Goal: Transaction & Acquisition: Purchase product/service

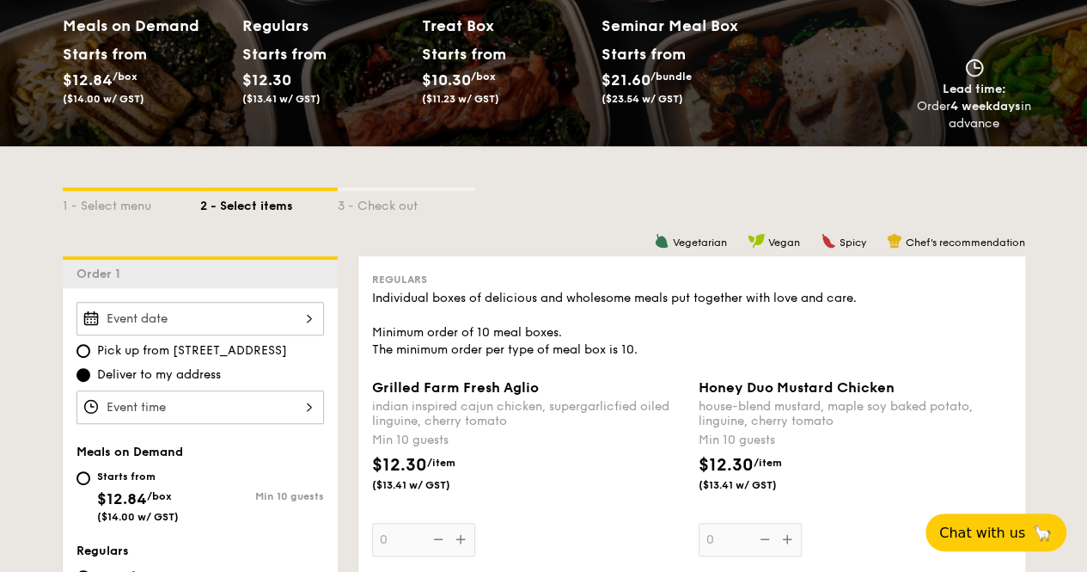
scroll to position [406, 0]
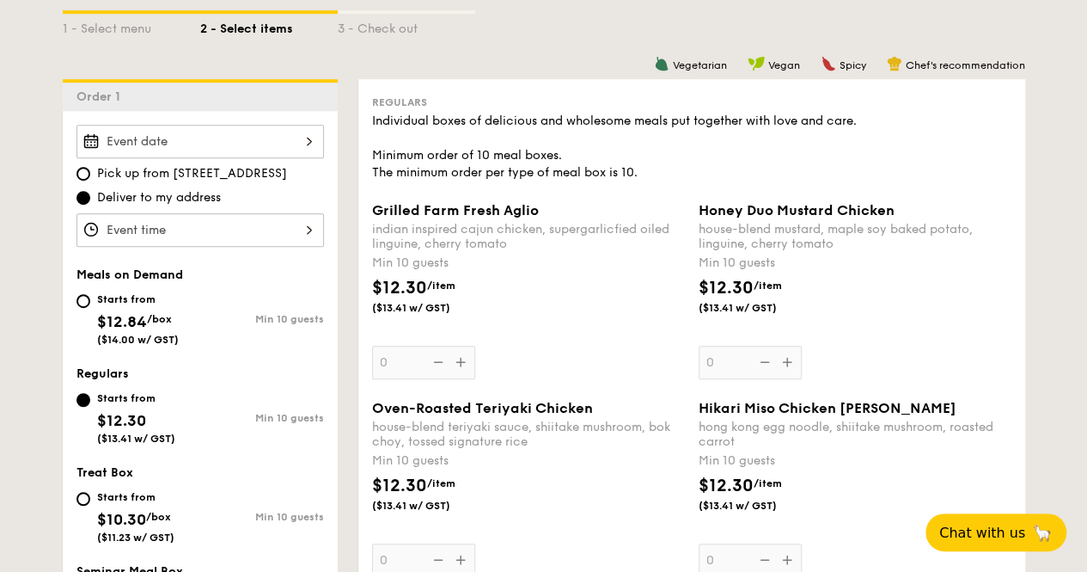
click at [214, 223] on div at bounding box center [201, 230] width 248 height 34
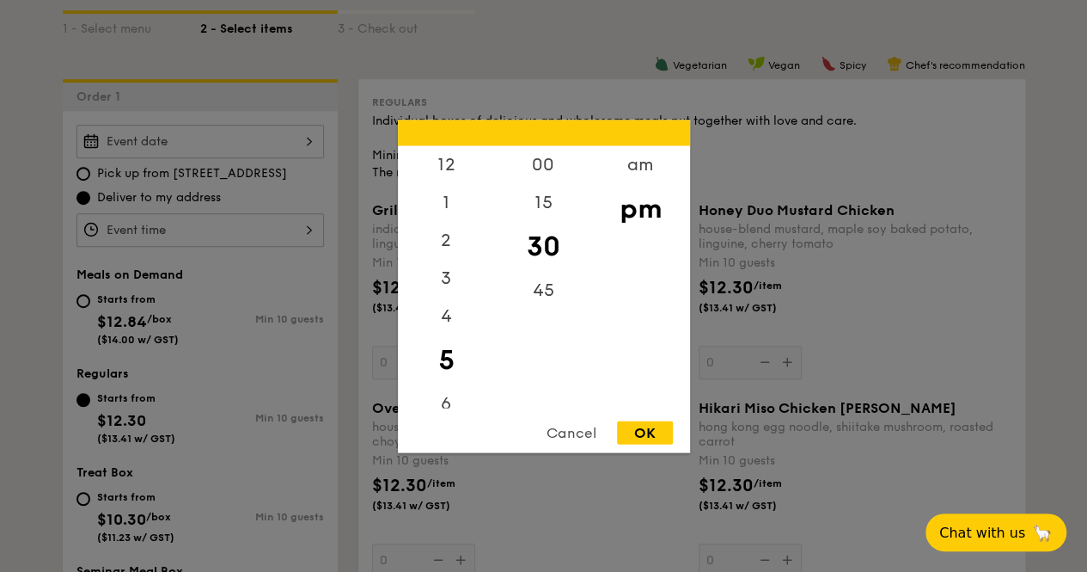
click at [736, 214] on div at bounding box center [543, 286] width 1087 height 572
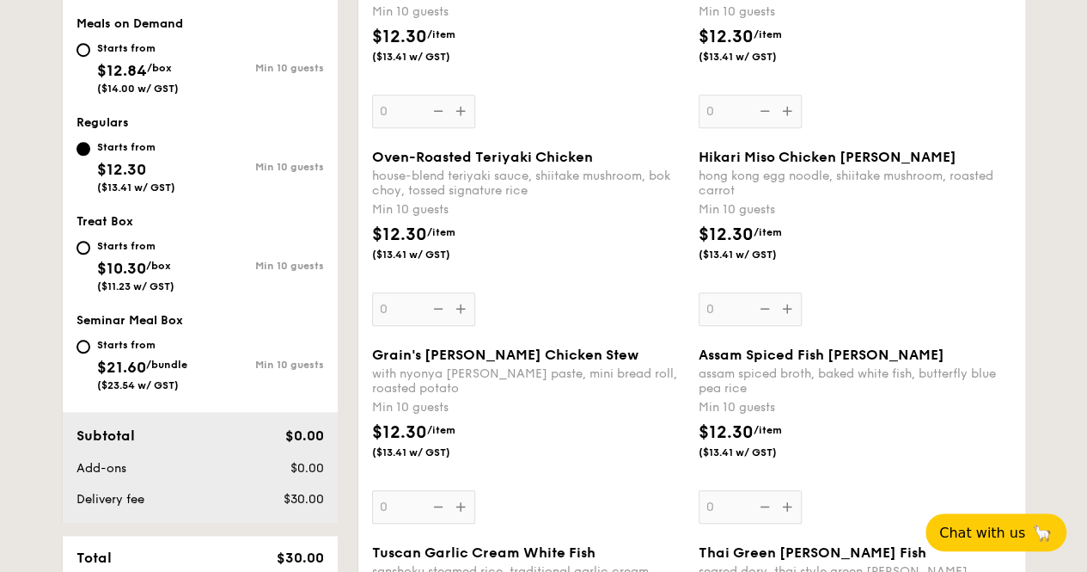
scroll to position [658, 0]
click at [167, 260] on span "/box" at bounding box center [158, 265] width 25 height 12
click at [90, 254] on input "Starts from $10.30 /box ($11.23 w/ GST) Min 10 guests" at bounding box center [84, 247] width 14 height 14
radio input "true"
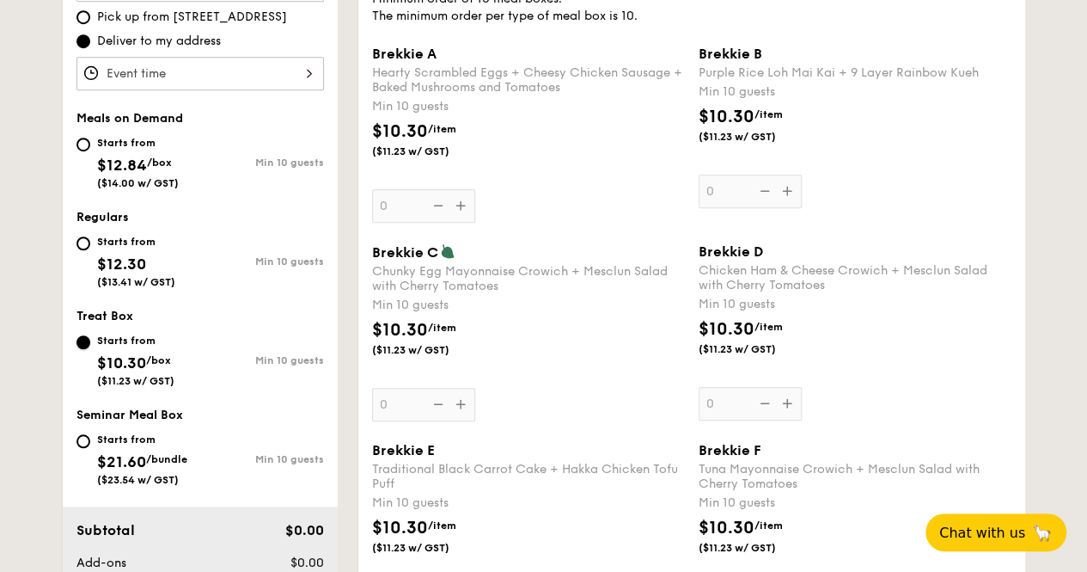
scroll to position [554, 0]
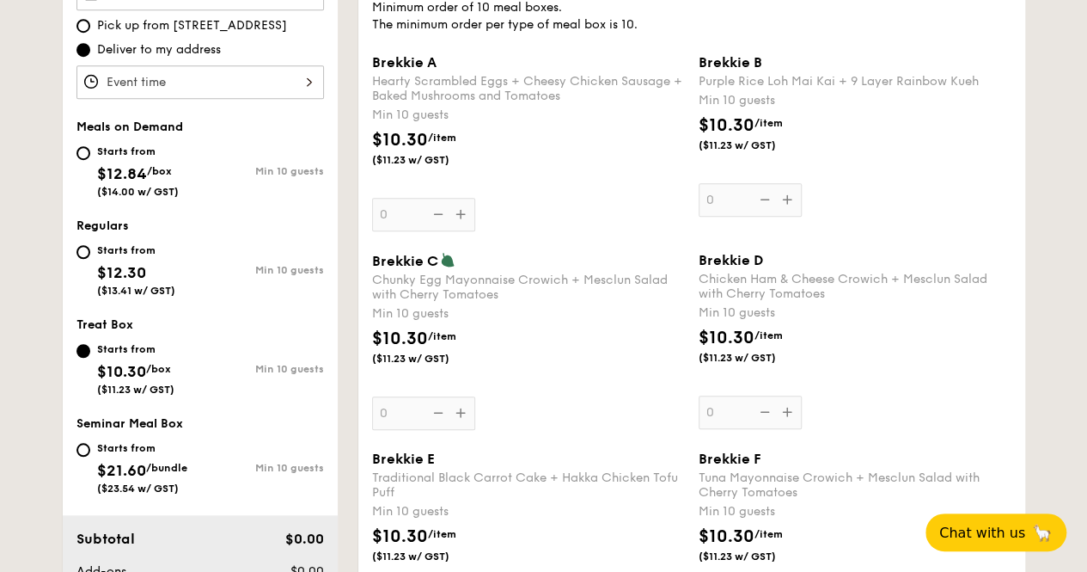
click at [255, 269] on div "Min 10 guests" at bounding box center [262, 270] width 124 height 12
click at [90, 259] on input "Starts from $12.30 ($13.41 w/ GST) Min 10 guests" at bounding box center [84, 252] width 14 height 14
radio input "true"
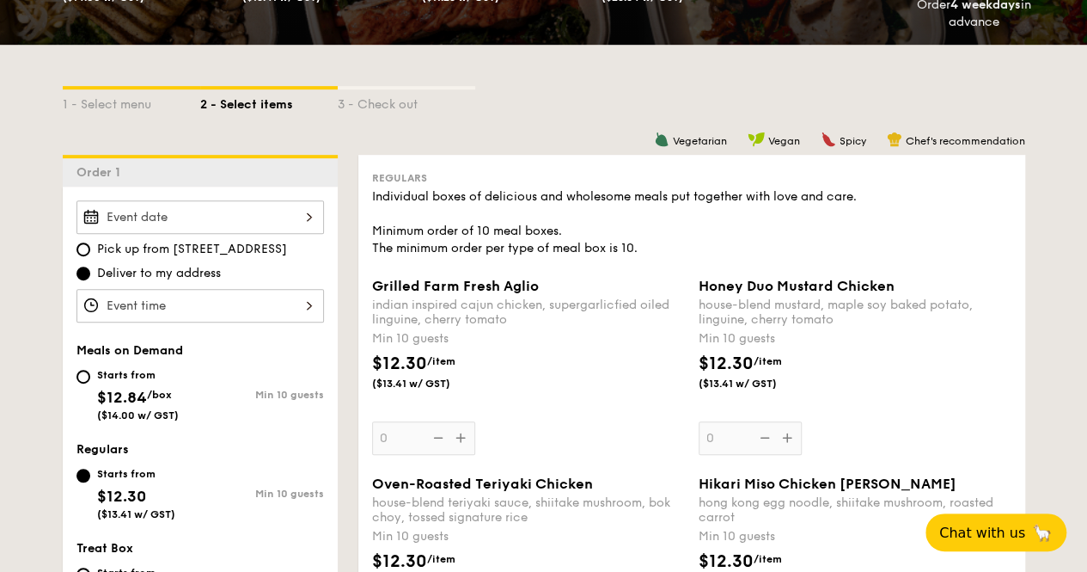
scroll to position [329, 0]
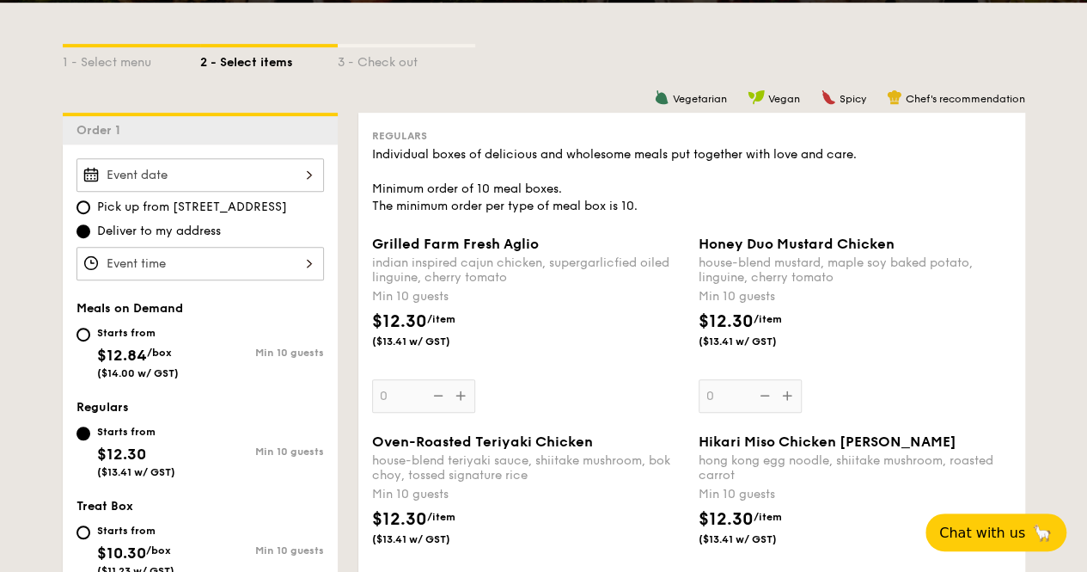
click at [947, 154] on div "Individual boxes of delicious and wholesome meals put together with love and ca…" at bounding box center [692, 180] width 640 height 69
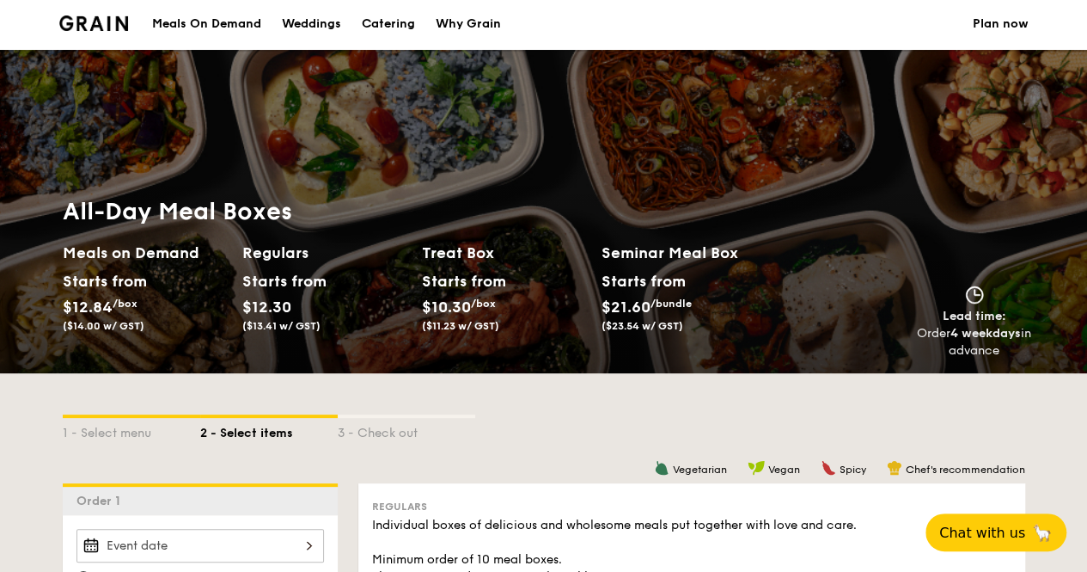
scroll to position [1, 0]
